Goal: Task Accomplishment & Management: Manage account settings

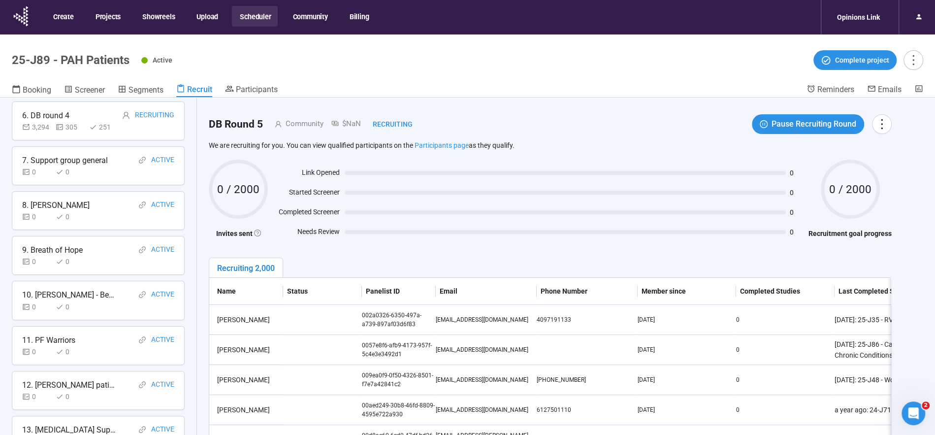
click at [259, 4] on div "Create Projects Showreels Upload Scheduler Community Billing" at bounding box center [210, 17] width 330 height 29
click at [316, 17] on button "Community" at bounding box center [310, 16] width 50 height 21
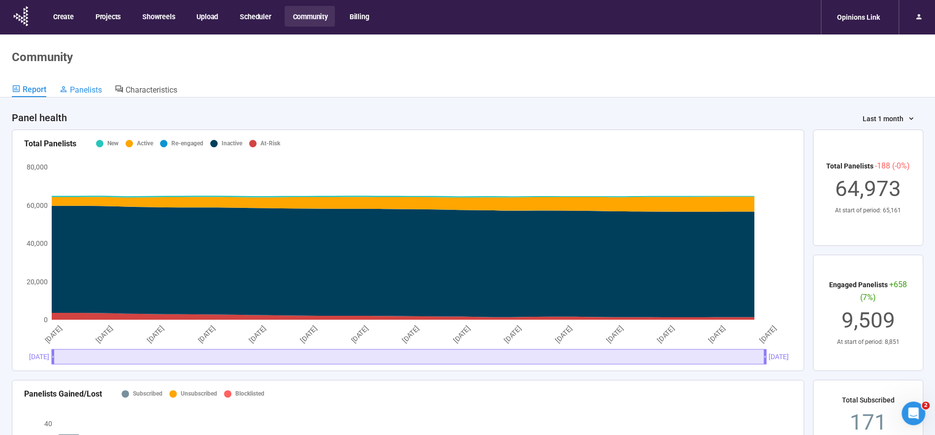
click at [77, 91] on span "Panelists" at bounding box center [86, 89] width 32 height 9
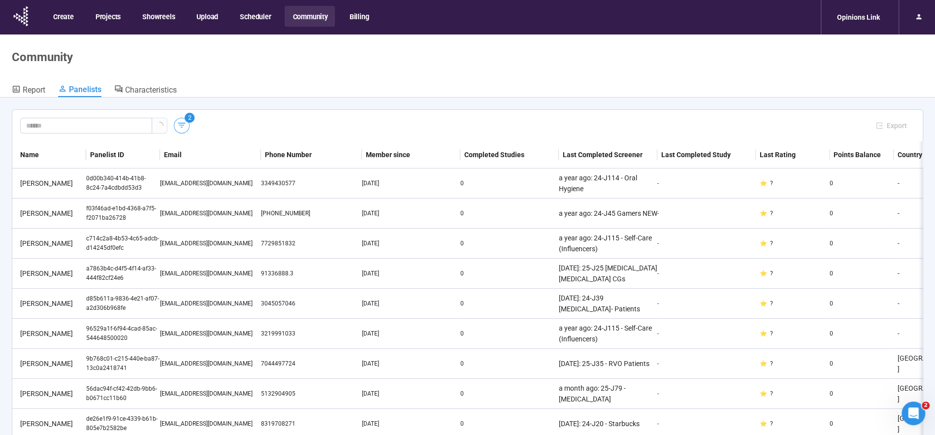
click at [181, 127] on icon "button" at bounding box center [181, 125] width 7 height 5
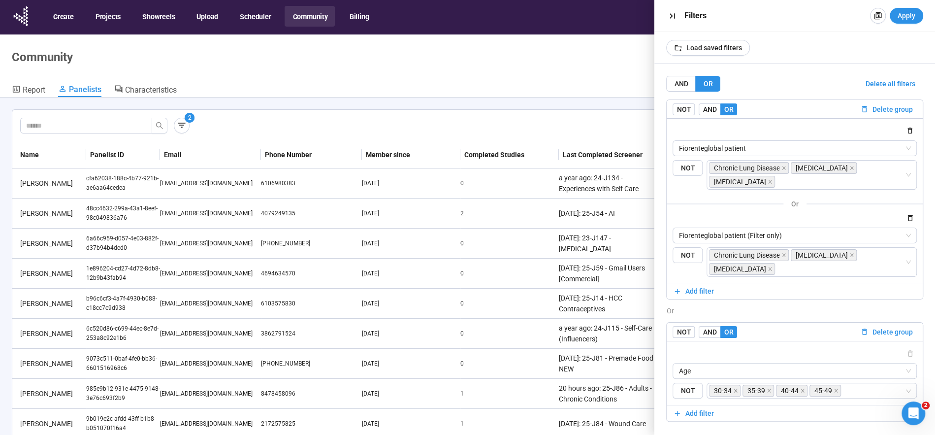
click at [896, 82] on span "Delete all filters" at bounding box center [890, 83] width 50 height 11
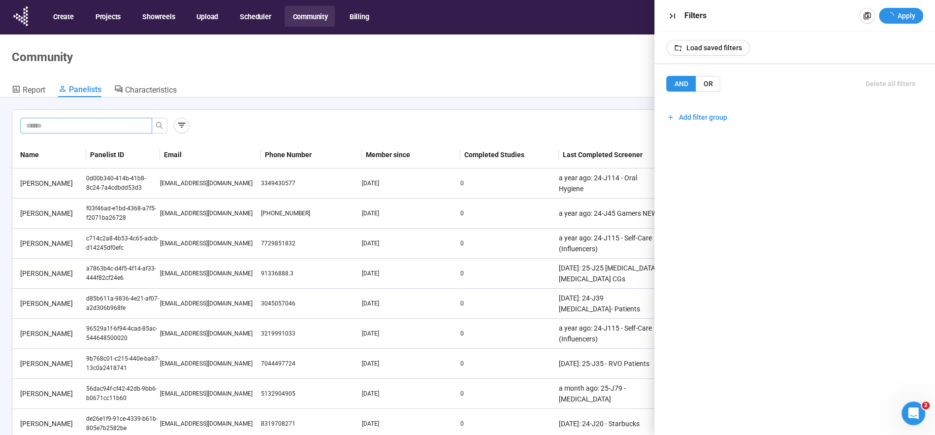
click at [73, 117] on div "Export" at bounding box center [467, 126] width 910 height 32
click at [74, 124] on input "text" at bounding box center [82, 125] width 112 height 11
paste input "**********"
click at [157, 124] on icon "search" at bounding box center [160, 126] width 8 height 8
type input "**********"
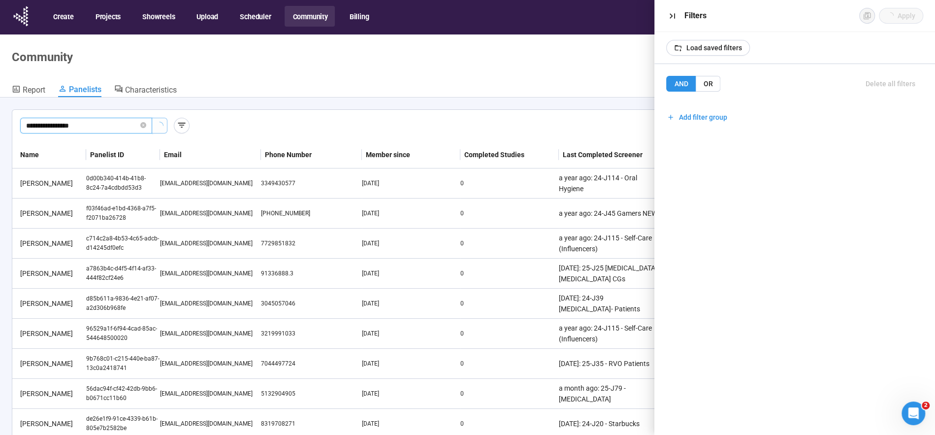
click at [673, 15] on icon "button" at bounding box center [672, 16] width 10 height 10
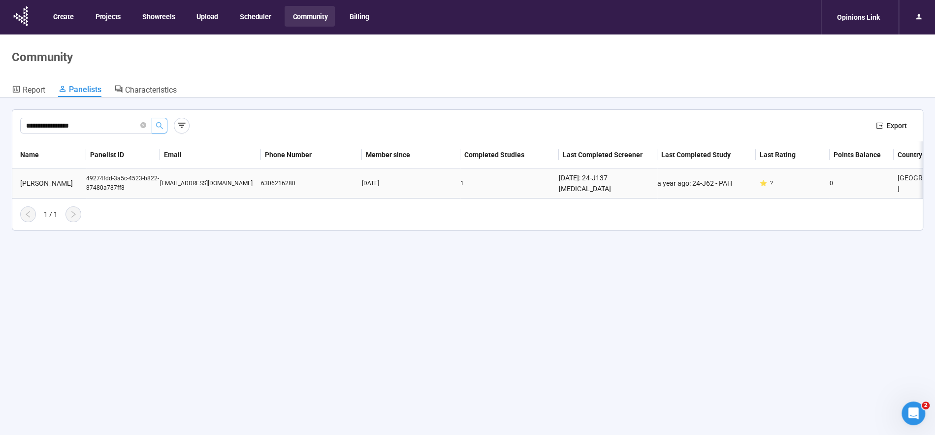
click at [113, 183] on div "49274fdd-3a5c-4523-b822-87480a787ff8" at bounding box center [123, 183] width 74 height 19
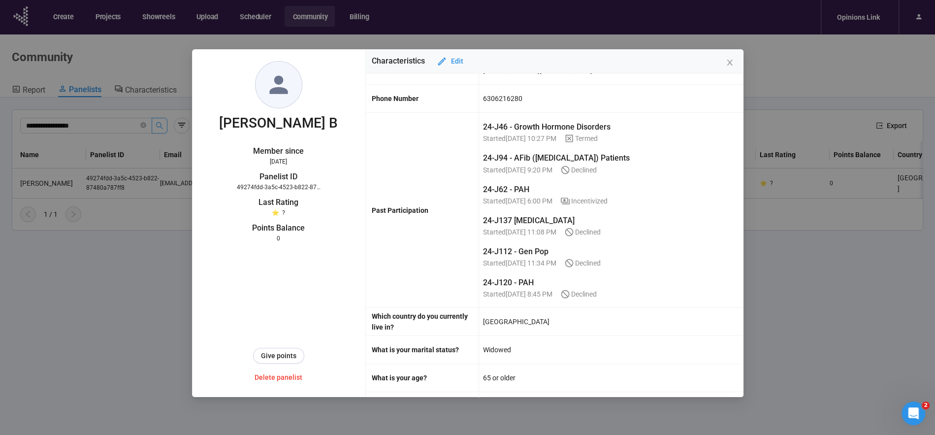
scroll to position [139, 0]
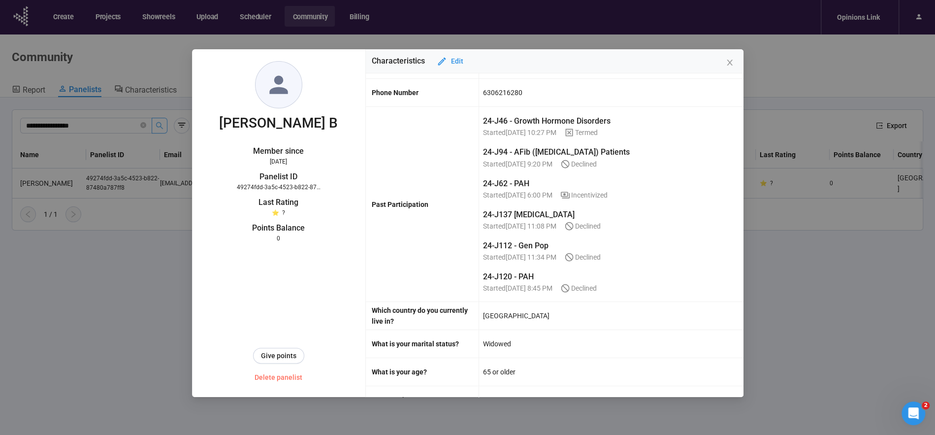
click at [291, 379] on span "Delete panelist" at bounding box center [278, 377] width 48 height 11
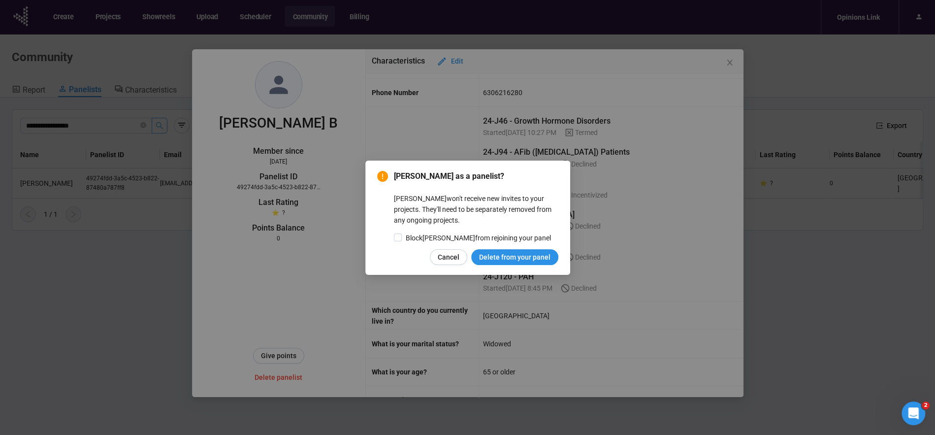
click at [520, 259] on span "Delete from your panel" at bounding box center [514, 257] width 71 height 11
